Goal: Information Seeking & Learning: Learn about a topic

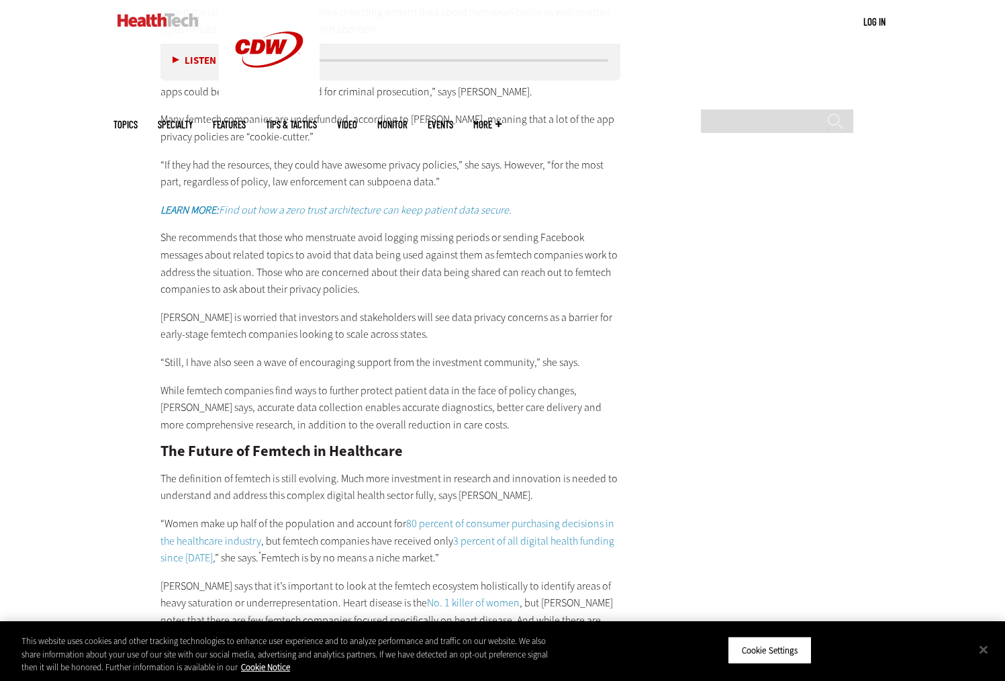
scroll to position [2915, 0]
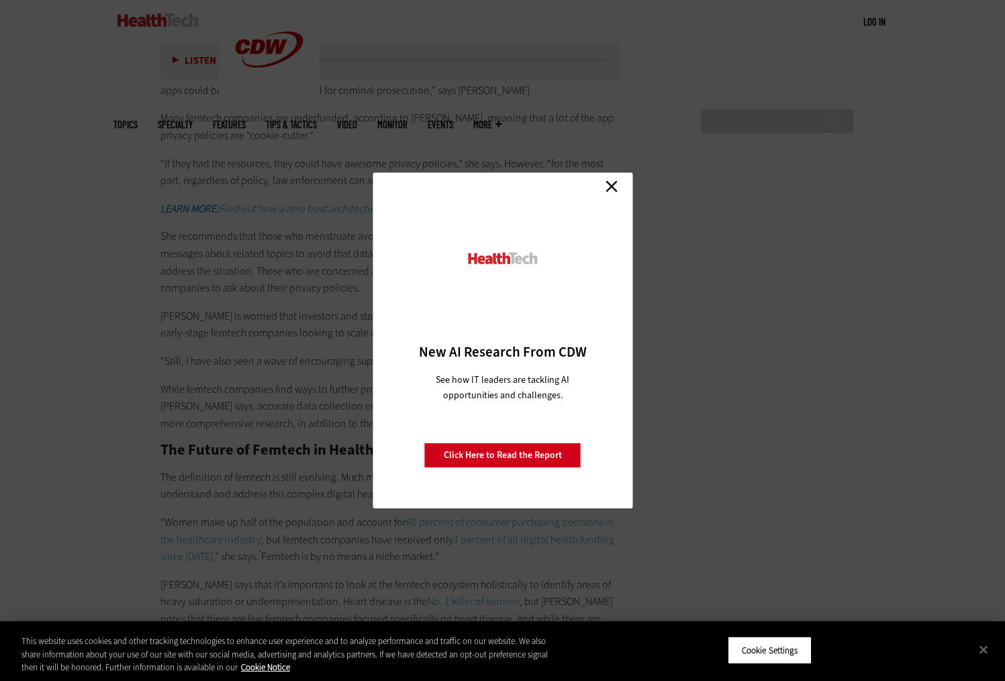
click at [616, 181] on link "Close" at bounding box center [612, 186] width 20 height 20
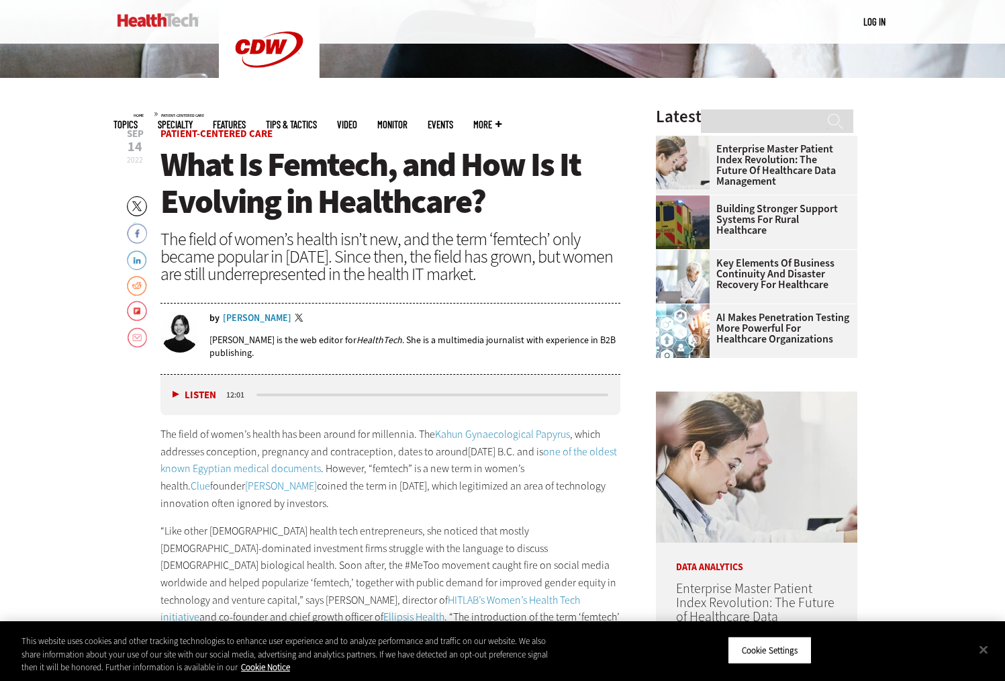
scroll to position [0, 0]
